Goal: Transaction & Acquisition: Purchase product/service

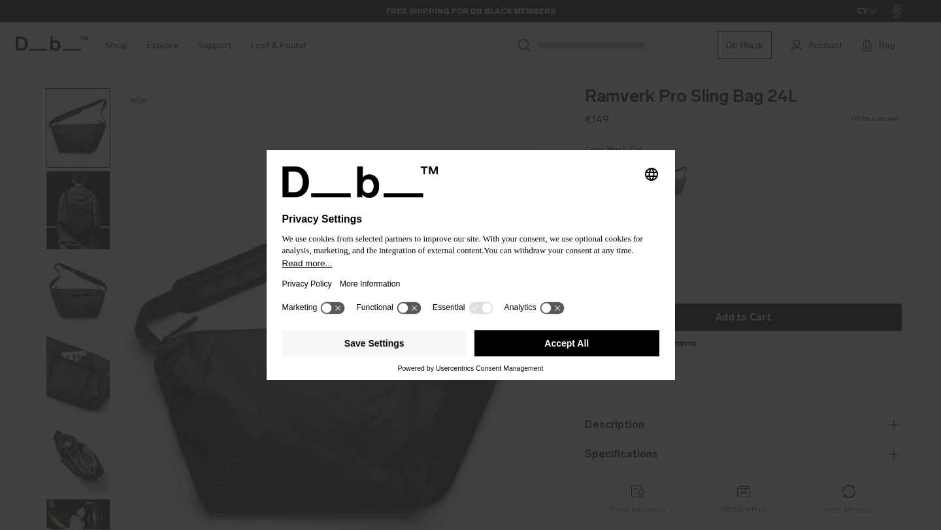
click at [523, 346] on button "Accept All" at bounding box center [566, 344] width 185 height 26
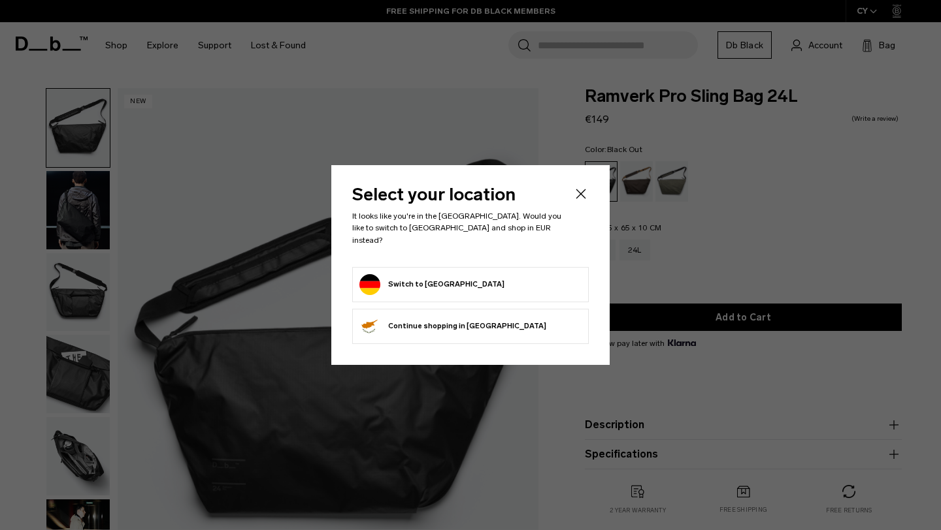
click at [517, 274] on form "Switch to [GEOGRAPHIC_DATA]" at bounding box center [470, 284] width 222 height 21
click at [407, 276] on button "Switch to [GEOGRAPHIC_DATA]" at bounding box center [431, 284] width 145 height 21
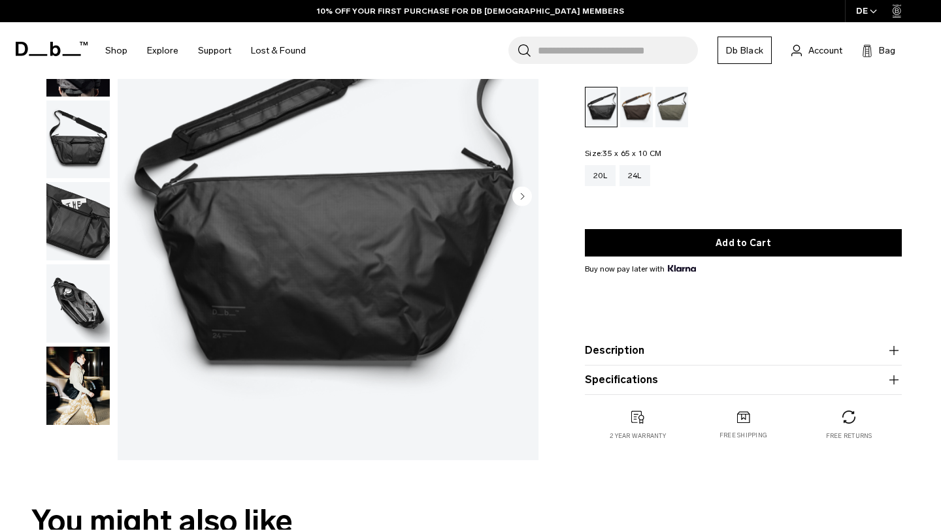
scroll to position [61, 0]
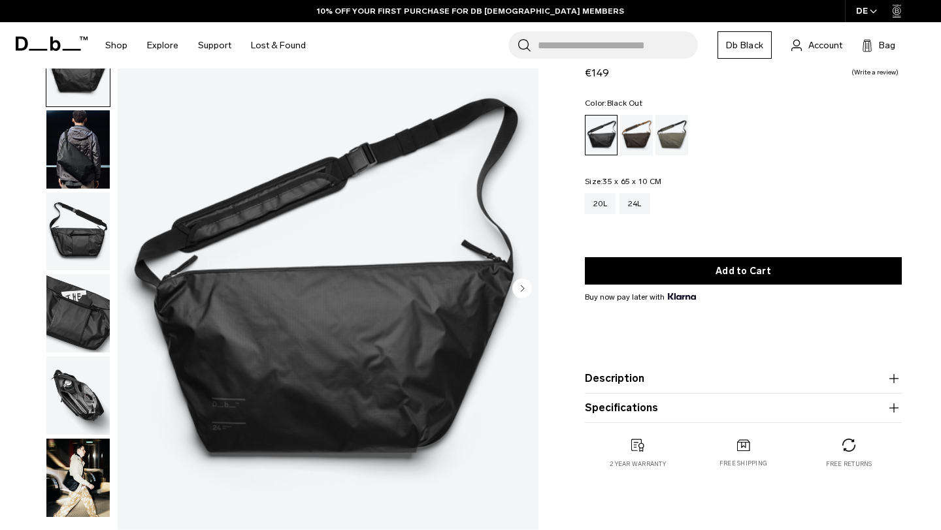
click at [75, 153] on img "button" at bounding box center [77, 149] width 63 height 78
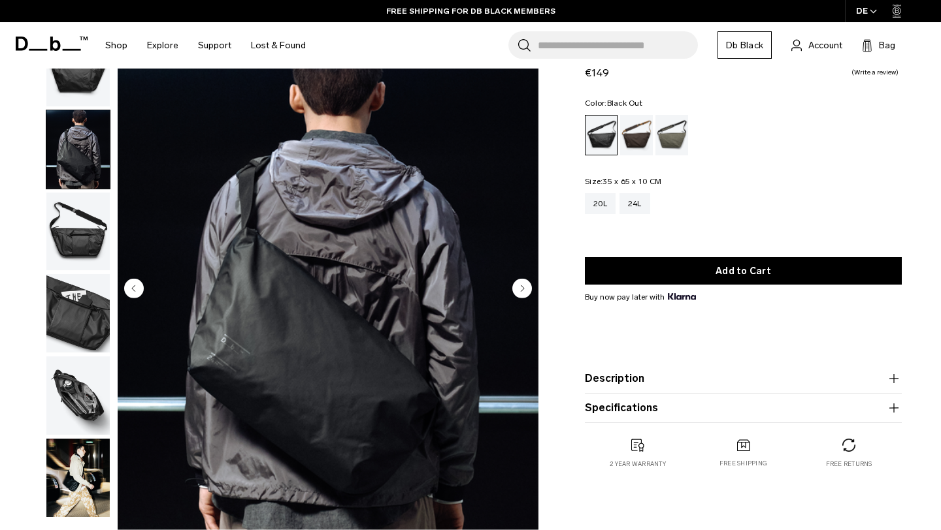
click at [73, 395] on img "button" at bounding box center [77, 396] width 63 height 78
